Goal: Task Accomplishment & Management: Manage account settings

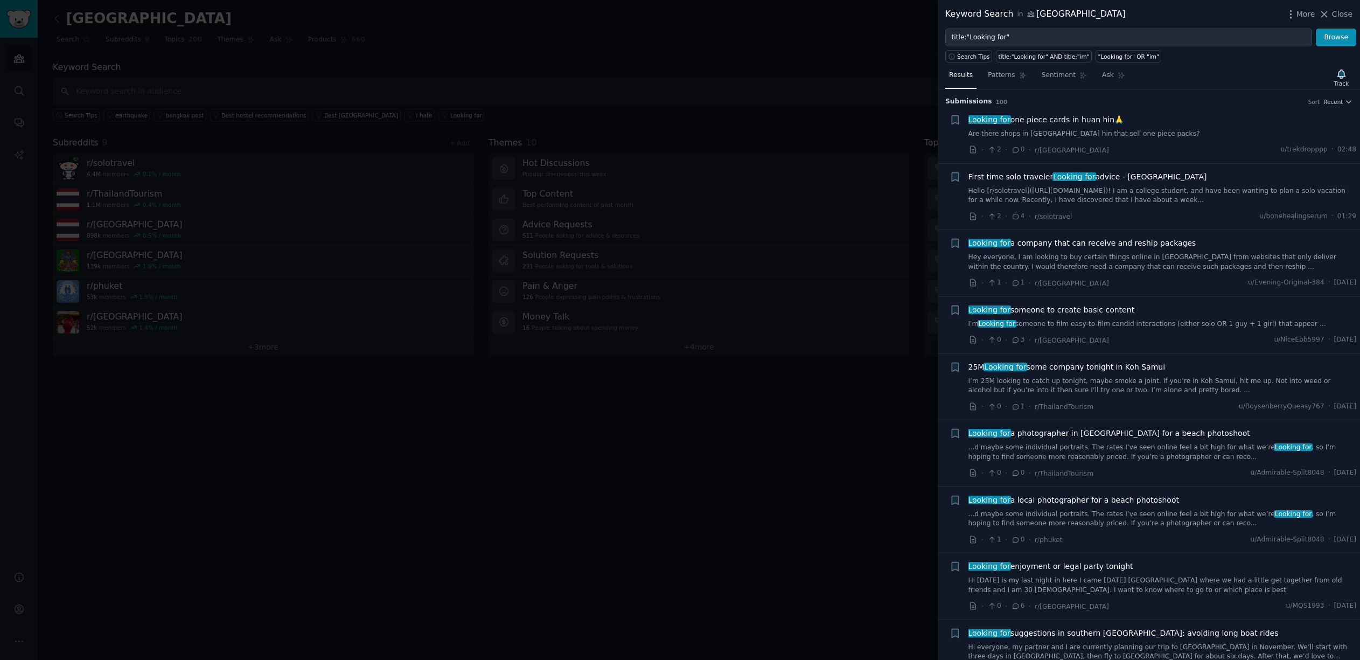
scroll to position [1270, 0]
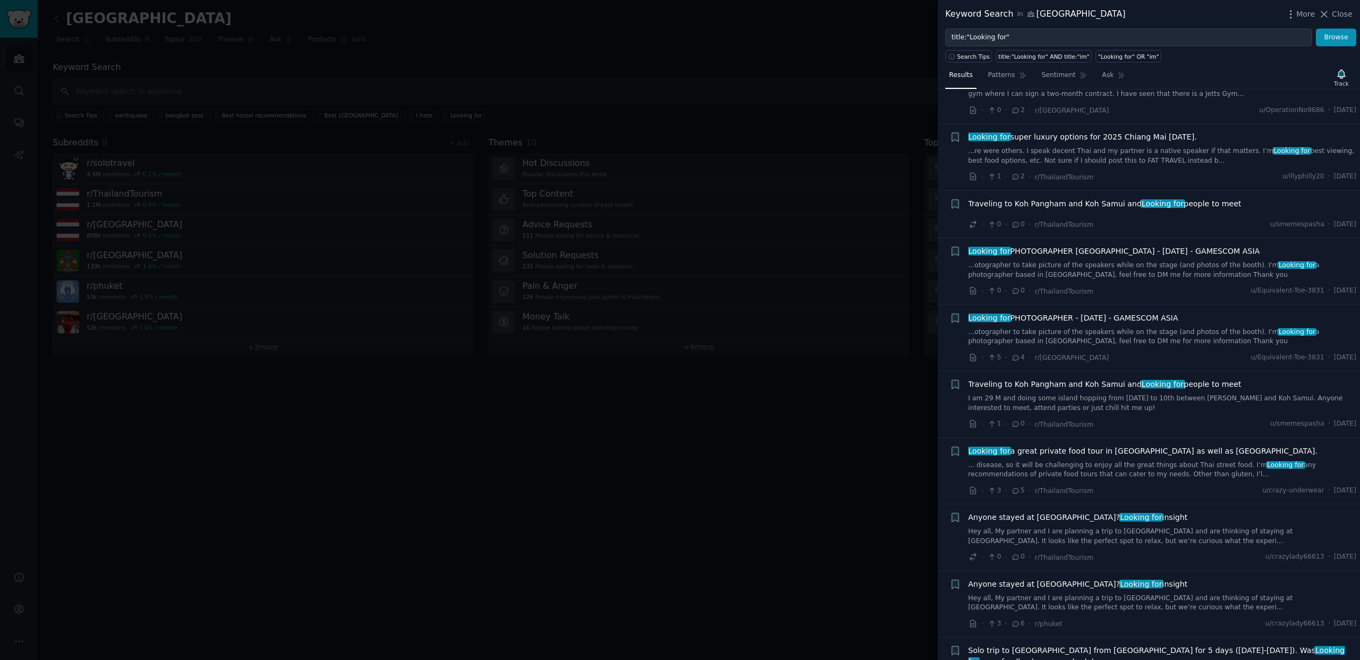
click at [1329, 12] on icon at bounding box center [1324, 14] width 11 height 11
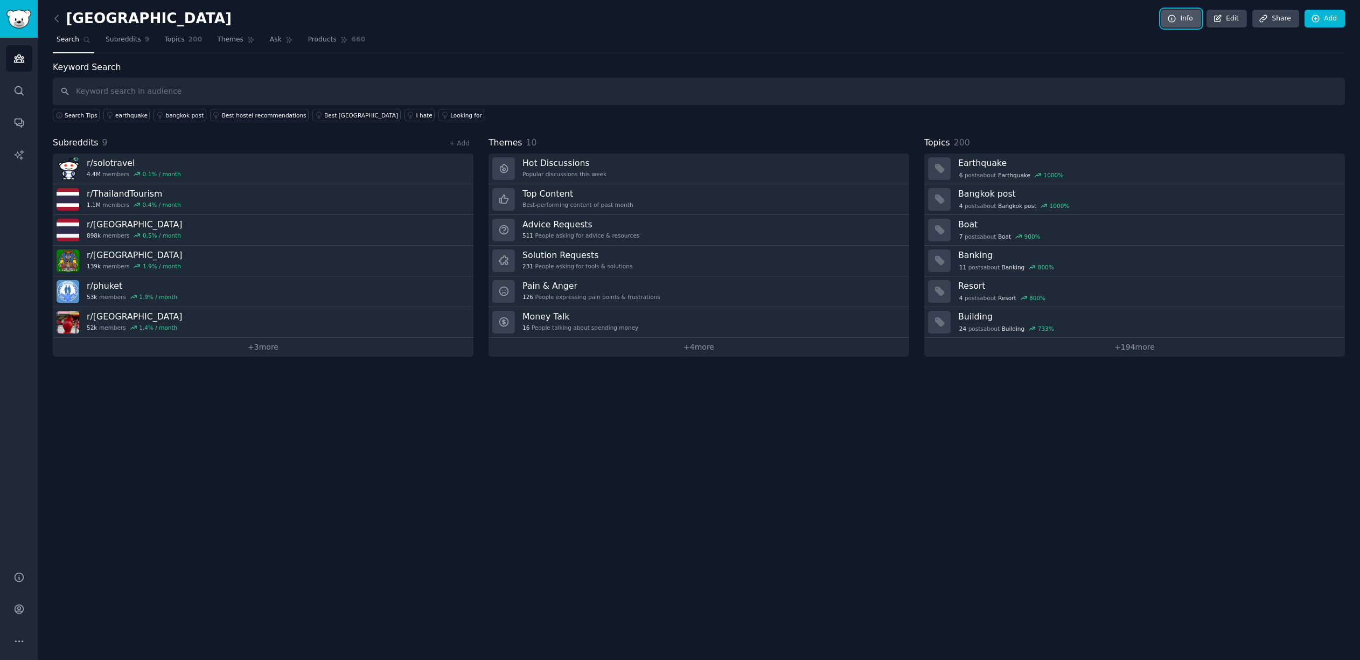
click at [1183, 16] on link "Info" at bounding box center [1181, 19] width 40 height 18
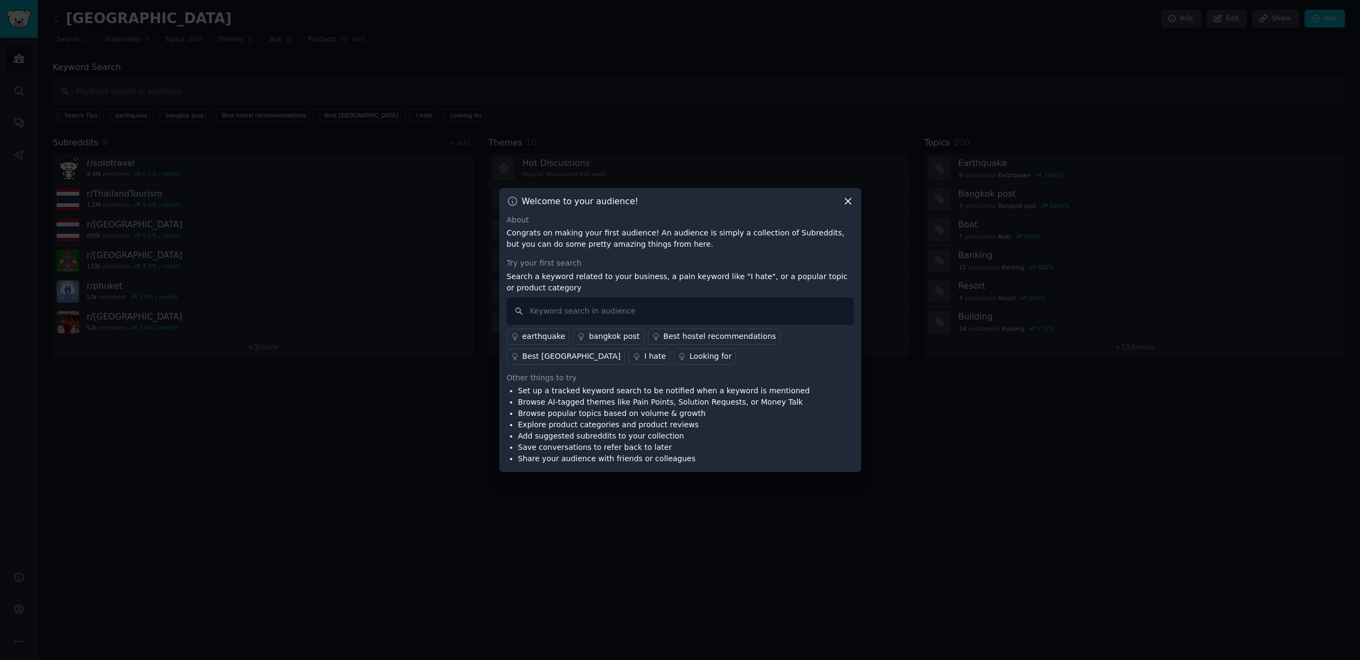
click at [850, 200] on icon at bounding box center [847, 201] width 11 height 11
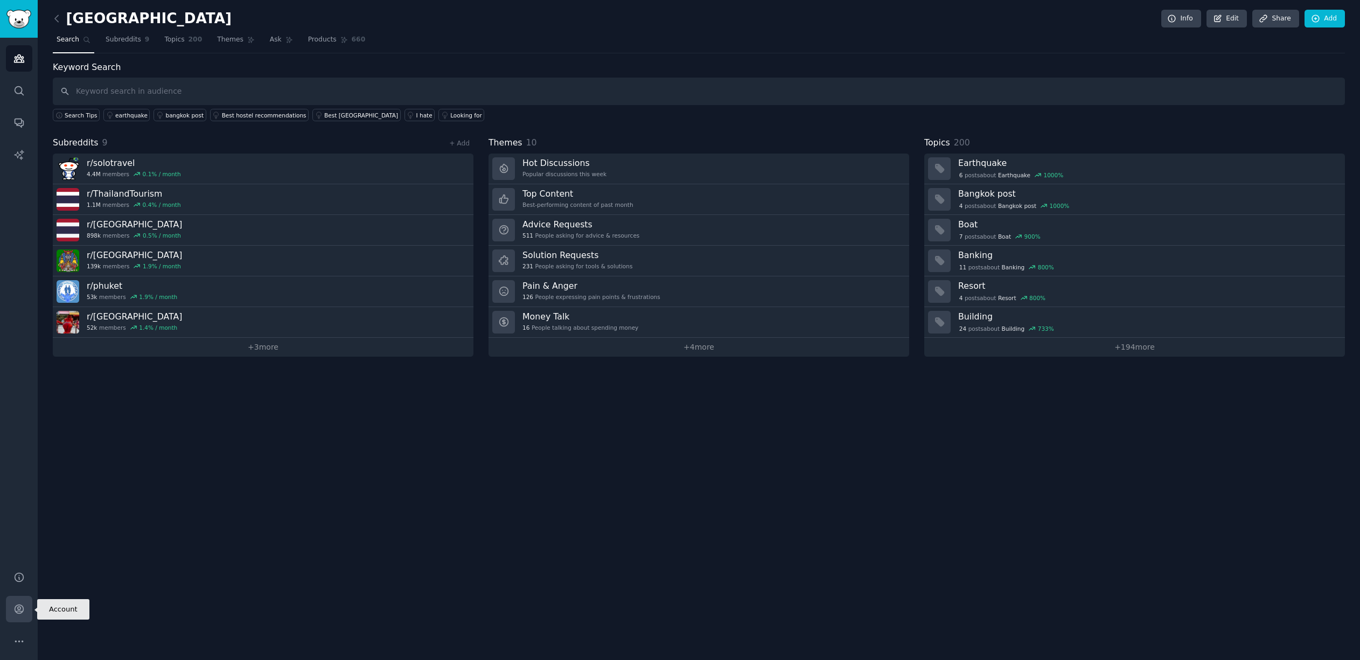
click at [14, 605] on icon "Sidebar" at bounding box center [18, 608] width 11 height 11
